Goal: Task Accomplishment & Management: Manage account settings

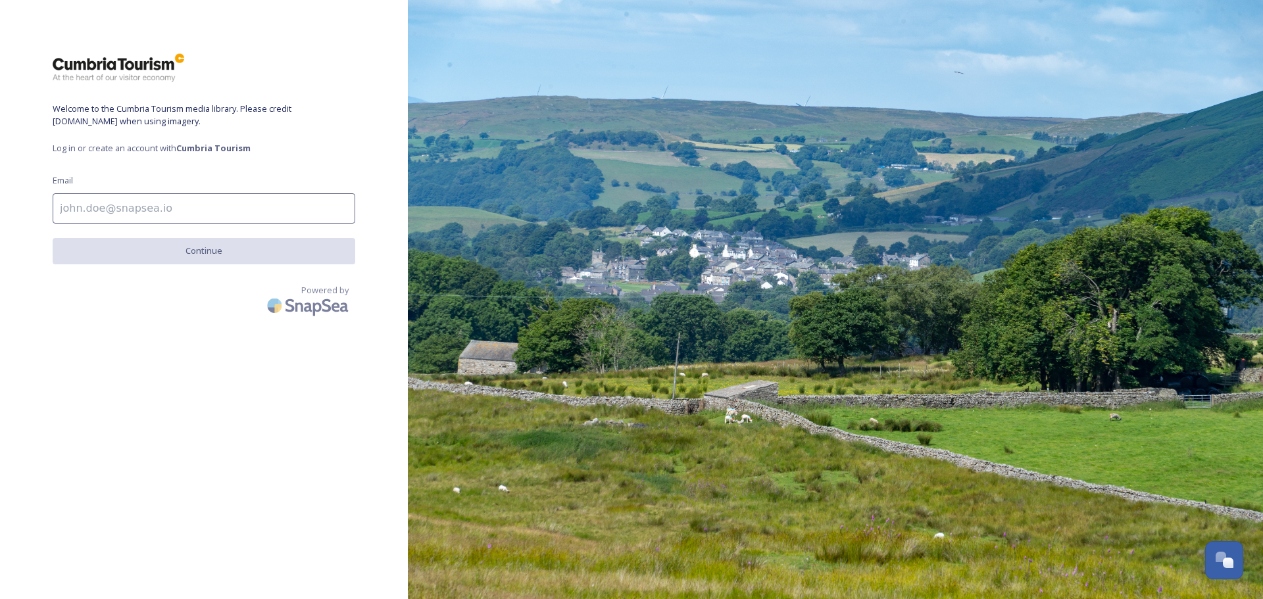
click at [234, 201] on input at bounding box center [204, 208] width 303 height 30
type input "[PERSON_NAME][EMAIL_ADDRESS][DOMAIN_NAME]"
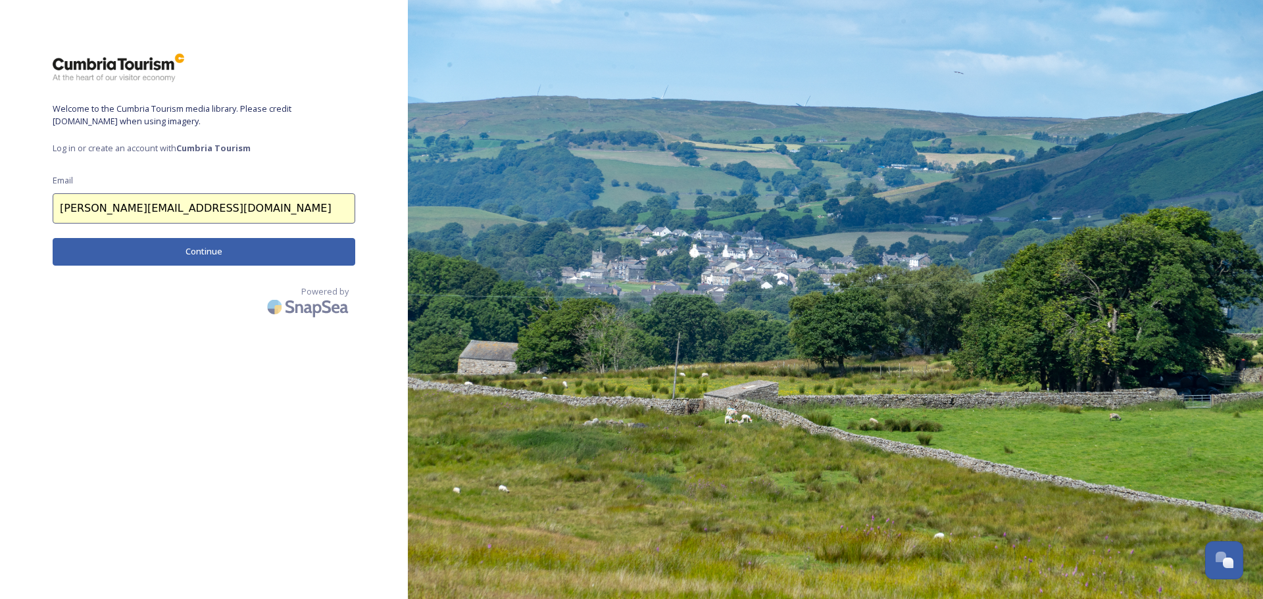
click at [183, 260] on button "Continue" at bounding box center [204, 251] width 303 height 27
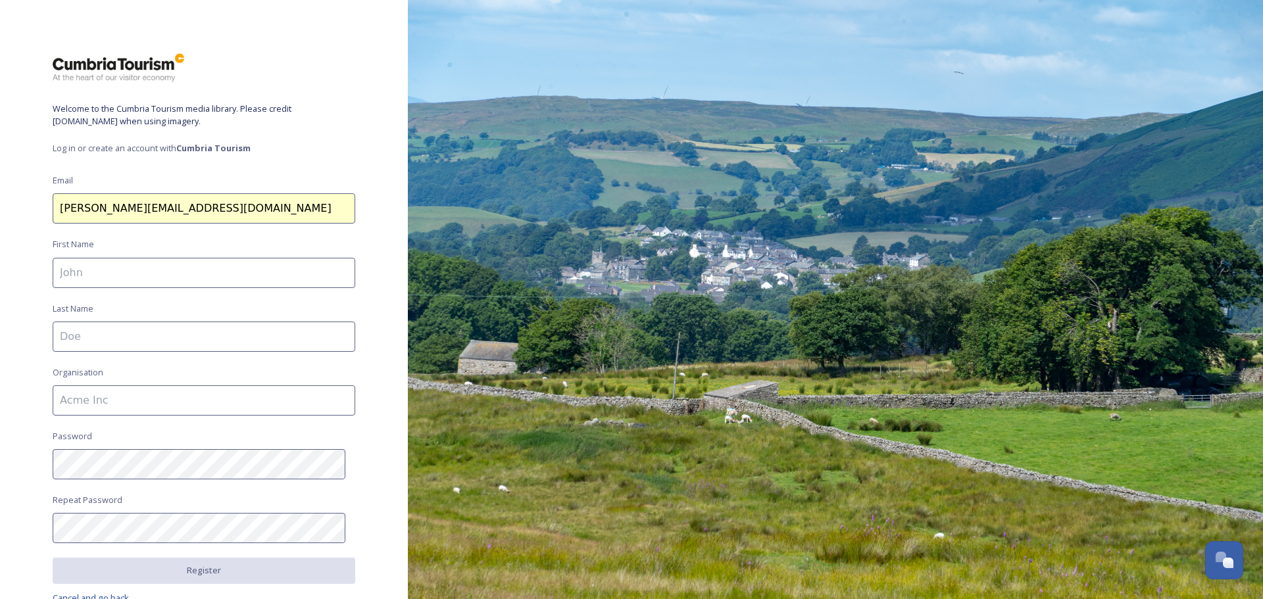
click at [63, 147] on span "Log in or create an account with Cumbria Tourism" at bounding box center [204, 148] width 303 height 13
click at [74, 148] on span "Log in or create an account with Cumbria Tourism" at bounding box center [204, 148] width 303 height 13
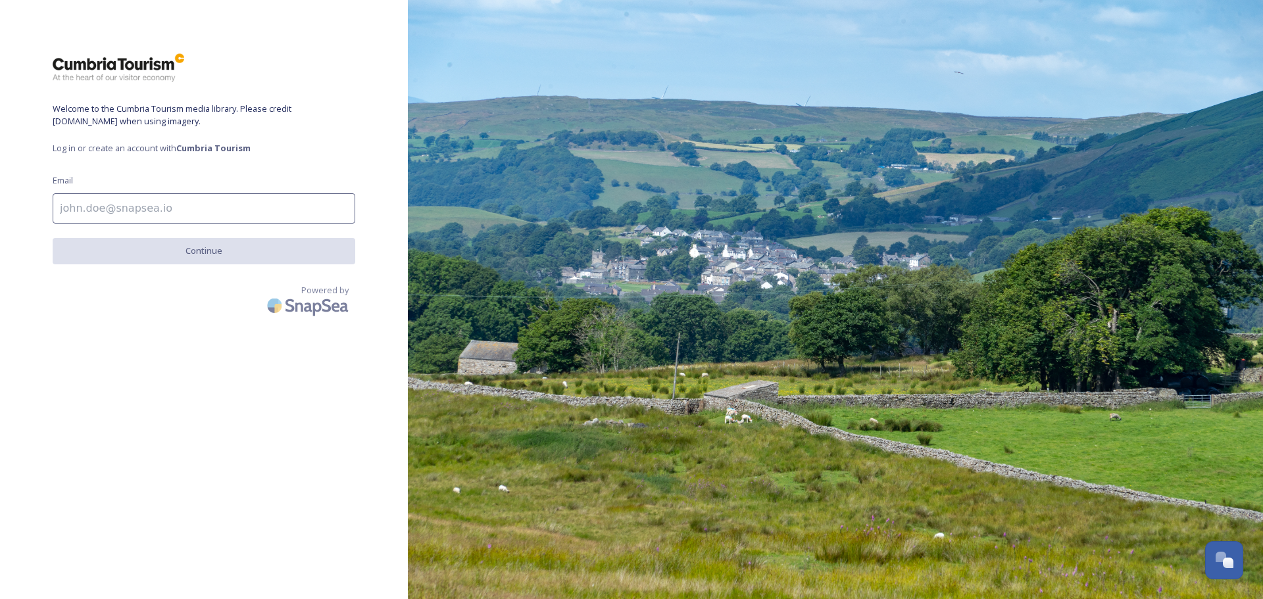
click at [115, 66] on img at bounding box center [119, 68] width 132 height 30
